Goal: Information Seeking & Learning: Find specific page/section

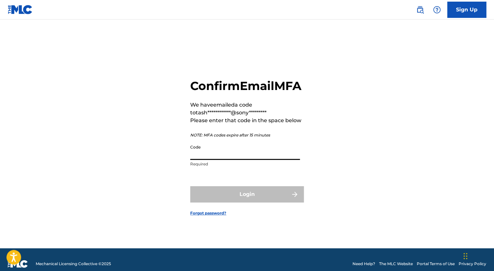
click at [258, 160] on input "Code" at bounding box center [245, 150] width 110 height 18
paste input "061779"
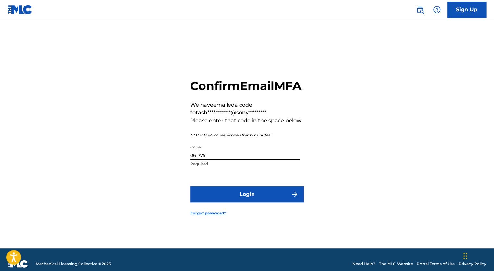
type input "061779"
click at [246, 201] on button "Login" at bounding box center [247, 194] width 114 height 16
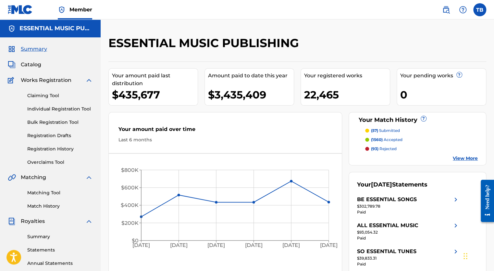
click at [28, 63] on span "Catalog" at bounding box center [31, 65] width 20 height 8
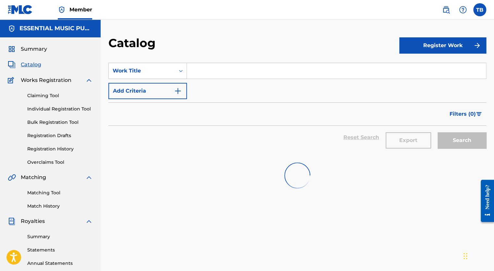
click at [214, 71] on input "Search Form" at bounding box center [336, 71] width 299 height 16
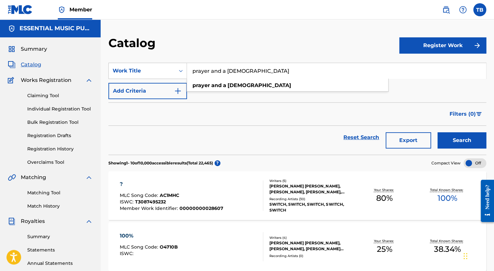
type input "prayer and a [DEMOGRAPHIC_DATA]"
click at [437, 132] on button "Search" at bounding box center [461, 140] width 49 height 16
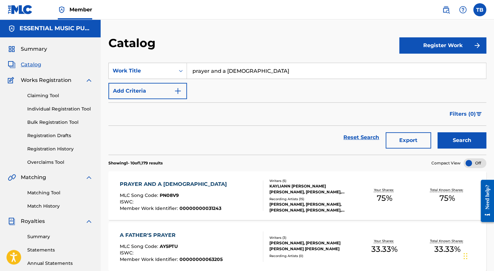
click at [146, 93] on button "Add Criteria" at bounding box center [147, 91] width 78 height 16
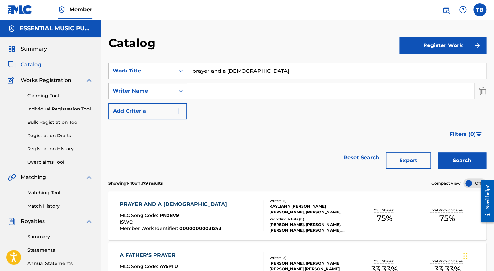
click at [216, 91] on input "Search Form" at bounding box center [330, 91] width 287 height 16
click at [208, 93] on input "Search Form" at bounding box center [330, 91] width 287 height 16
type input "woods"
click at [451, 163] on button "Search" at bounding box center [461, 160] width 49 height 16
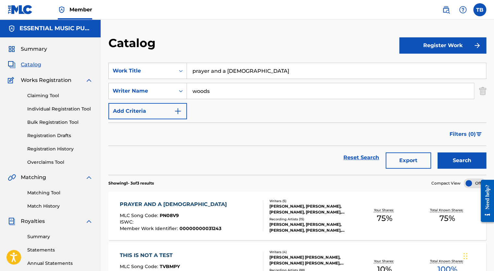
click at [166, 202] on div "PRAYER AND A [DEMOGRAPHIC_DATA]" at bounding box center [175, 204] width 110 height 8
